Goal: Obtain resource: Obtain resource

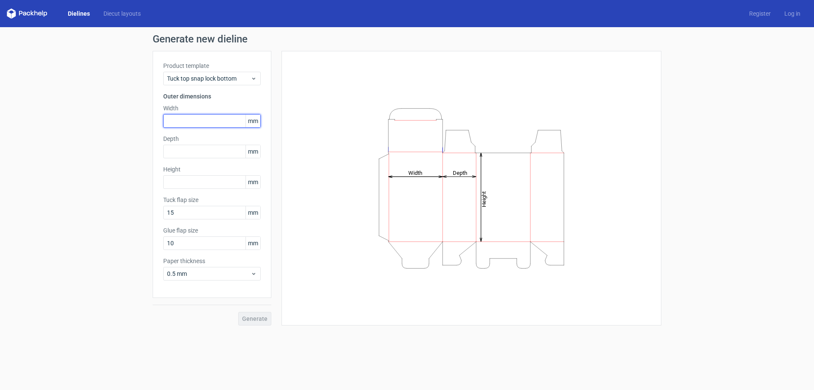
click at [213, 120] on input "text" at bounding box center [212, 121] width 98 height 14
type input "40"
click at [196, 153] on input "text" at bounding box center [212, 152] width 98 height 14
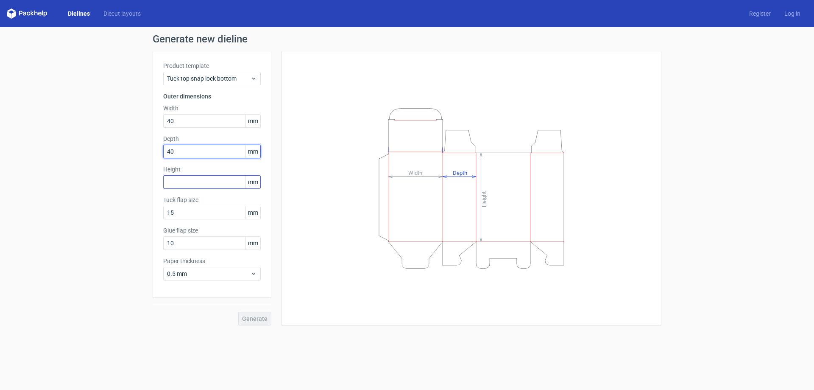
type input "40"
click at [195, 178] on input "text" at bounding box center [212, 182] width 98 height 14
type input "120"
click at [255, 319] on span "Generate" at bounding box center [254, 318] width 25 height 6
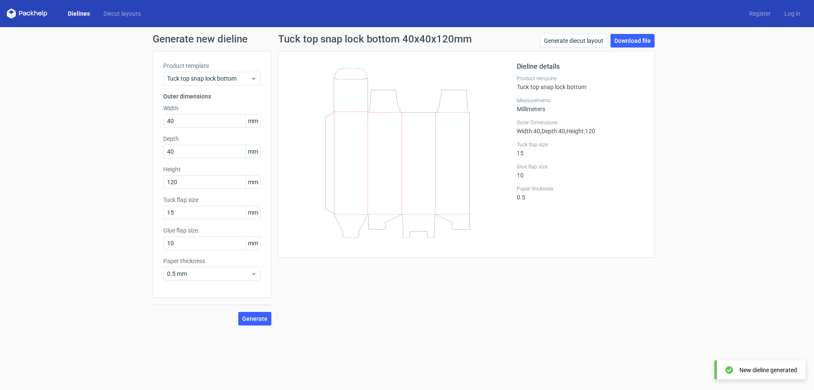
click at [382, 137] on icon at bounding box center [397, 153] width 204 height 170
click at [244, 80] on span "Tuck top snap lock bottom" at bounding box center [209, 78] width 84 height 8
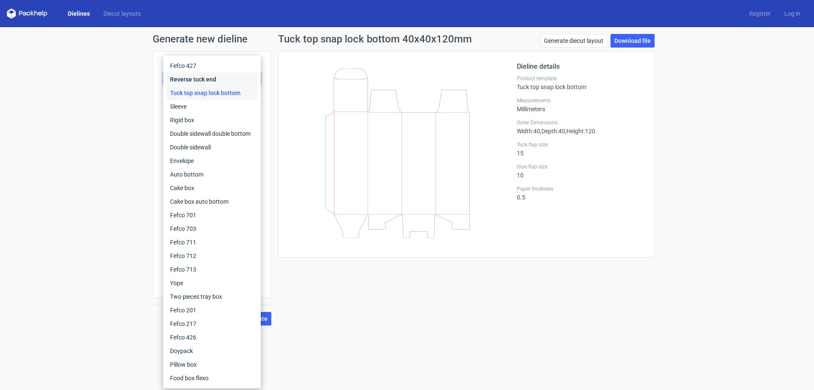
click at [220, 79] on div "Reverse tuck end" at bounding box center [212, 79] width 91 height 14
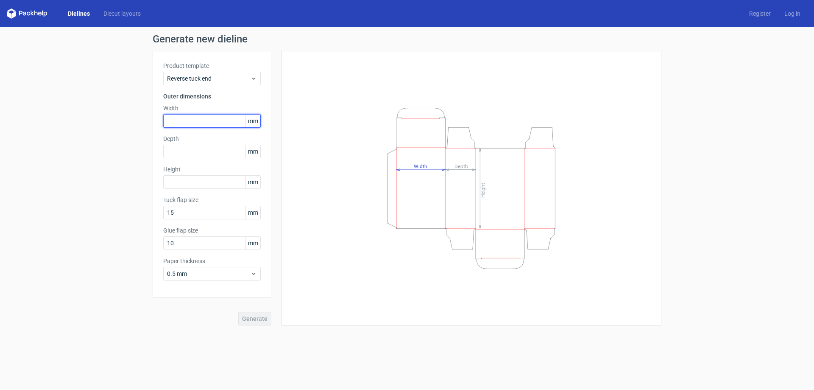
click at [195, 124] on input "text" at bounding box center [212, 121] width 98 height 14
type input "40"
click at [184, 152] on input "text" at bounding box center [212, 152] width 98 height 14
type input "40"
click at [211, 184] on input "text" at bounding box center [212, 182] width 98 height 14
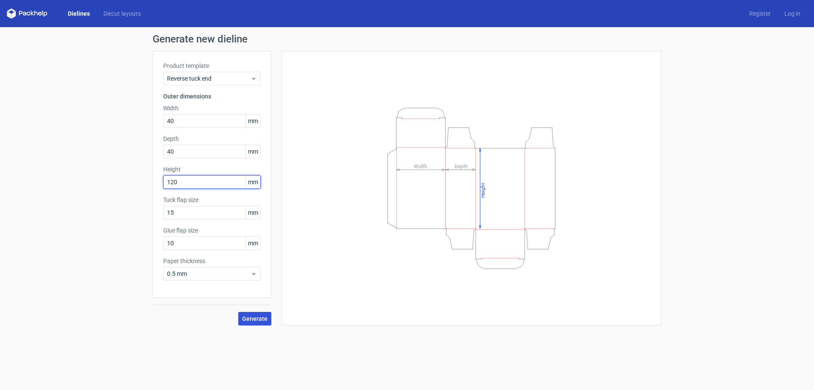
type input "120"
click at [257, 320] on span "Generate" at bounding box center [254, 318] width 25 height 6
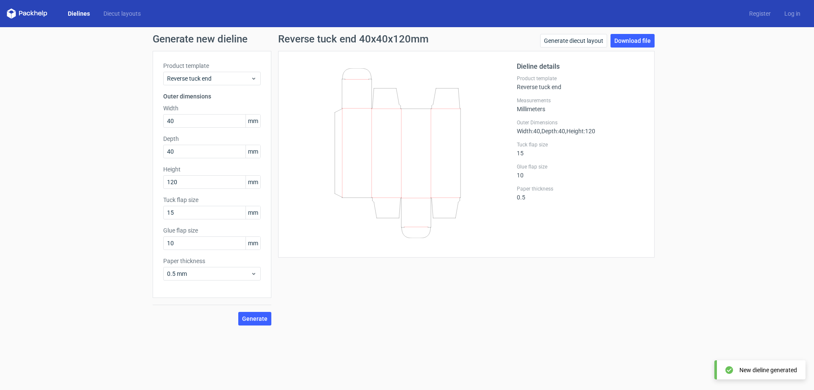
click at [385, 158] on icon at bounding box center [397, 153] width 204 height 170
click at [635, 45] on link "Download file" at bounding box center [632, 41] width 44 height 14
